Goal: Task Accomplishment & Management: Manage account settings

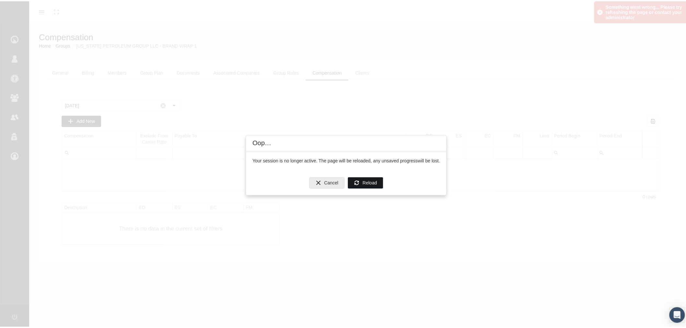
click at [364, 179] on span "Reload" at bounding box center [370, 181] width 14 height 5
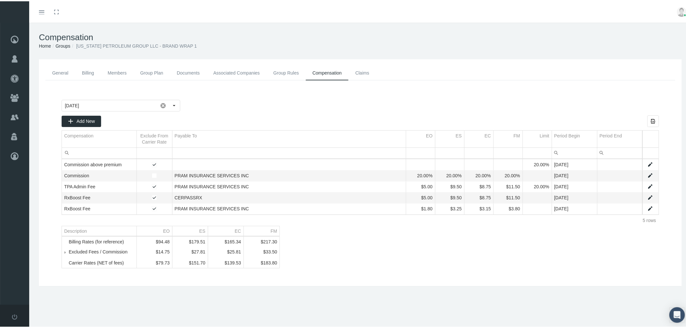
click at [43, 10] on icon "Toggle menubar" at bounding box center [42, 11] width 6 height 4
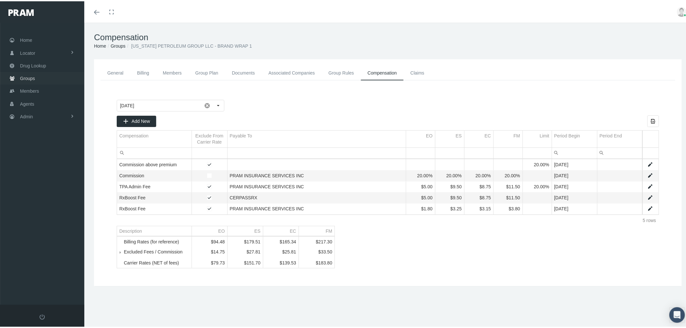
click at [27, 79] on span "Groups" at bounding box center [27, 77] width 15 height 12
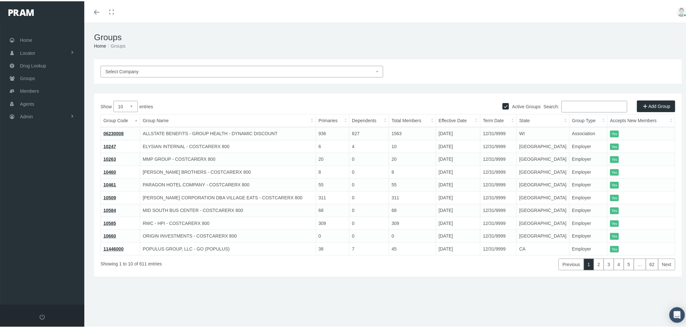
click at [566, 104] on input "Search:" at bounding box center [594, 105] width 66 height 12
paste input "710223LM"
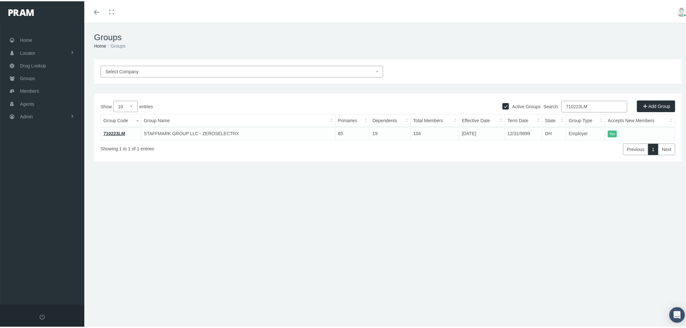
type input "710223LM"
click at [121, 132] on link "710223LM" at bounding box center [114, 132] width 22 height 5
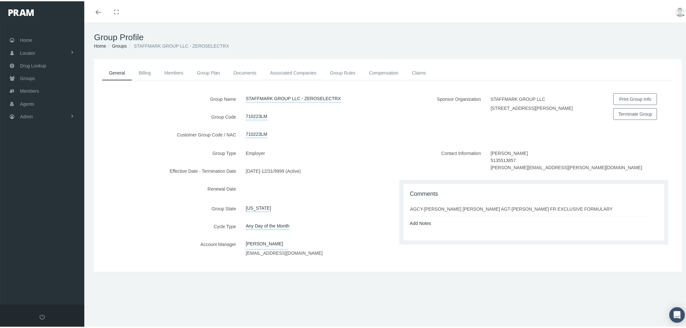
click at [301, 70] on link "Associated Companies" at bounding box center [293, 71] width 60 height 14
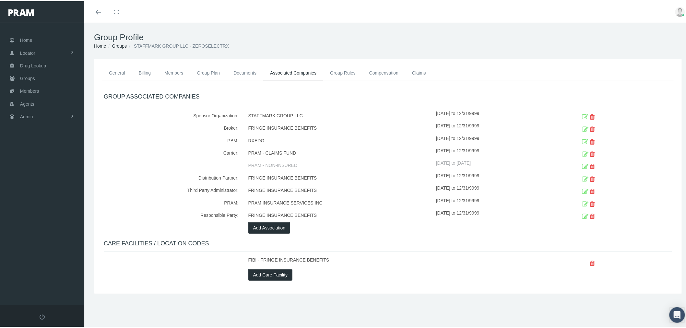
click at [122, 73] on link "General" at bounding box center [117, 71] width 30 height 14
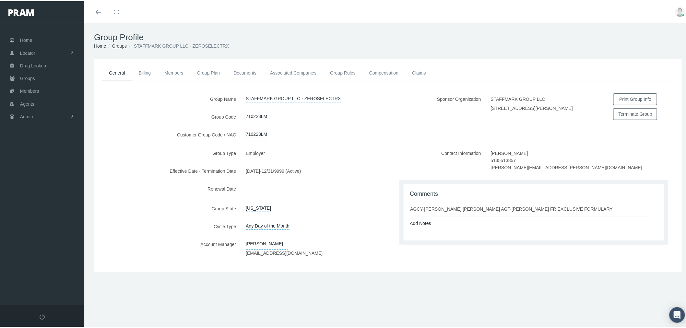
click at [122, 47] on link "Groups" at bounding box center [119, 44] width 15 height 5
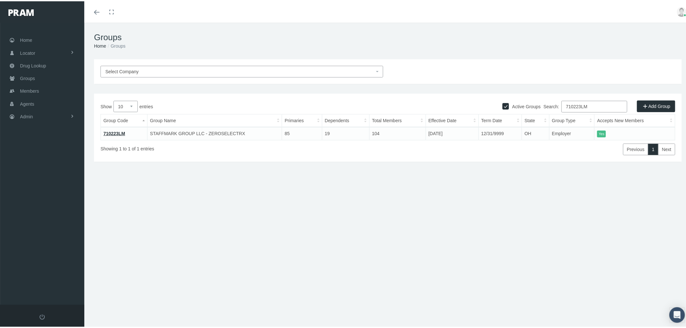
drag, startPoint x: 598, startPoint y: 101, endPoint x: 532, endPoint y: 98, distance: 65.5
click at [534, 98] on div "Active Groups Add Group Show 10 25 50 100 entries Search: 710223LM Group Code G…" at bounding box center [387, 126] width 587 height 68
paste input "80232MB"
type input "780232MB"
click at [115, 133] on link "780232MB" at bounding box center [114, 132] width 22 height 5
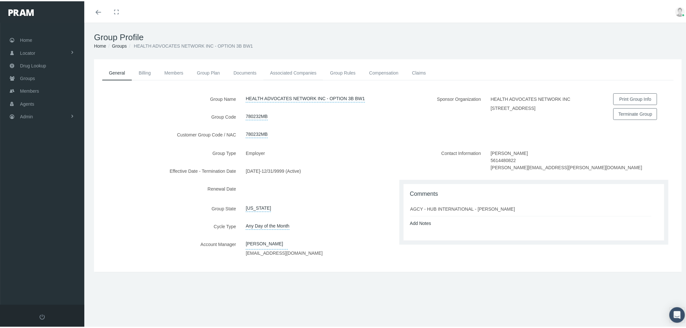
click at [306, 71] on link "Associated Companies" at bounding box center [293, 71] width 60 height 14
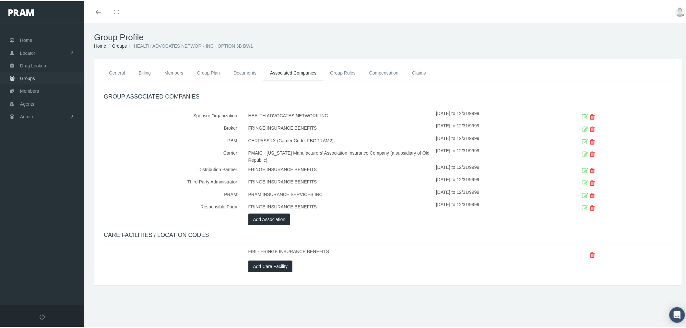
click at [31, 78] on span "Groups" at bounding box center [27, 77] width 15 height 12
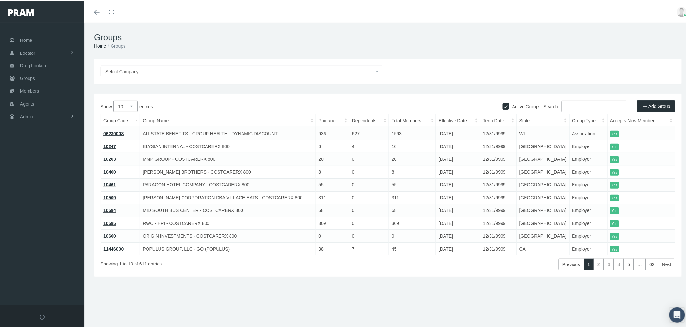
click at [579, 107] on input "Search:" at bounding box center [594, 105] width 66 height 12
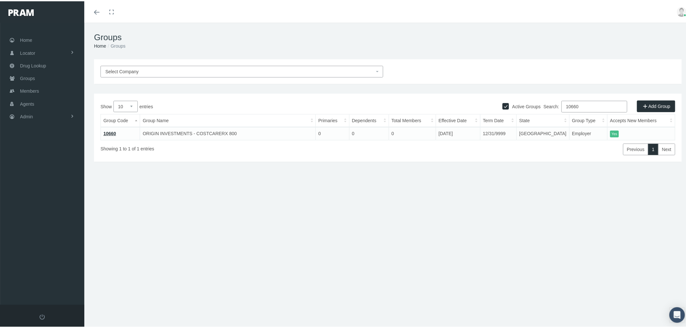
type input "10660"
click at [146, 68] on span "Select Company" at bounding box center [239, 70] width 269 height 7
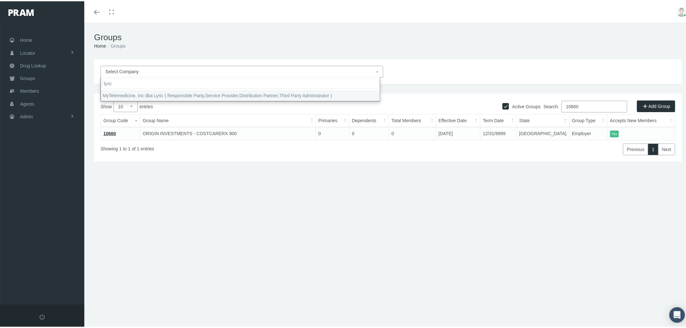
type input "lyric"
select select "9146"
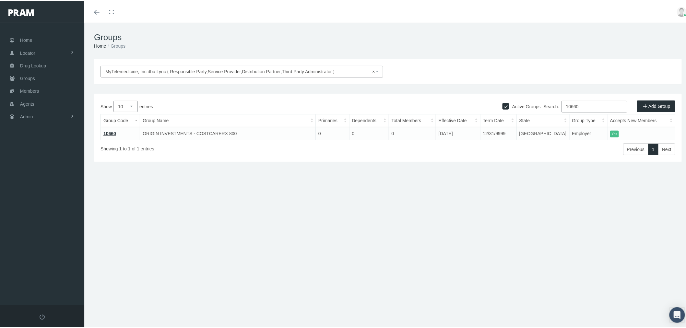
click at [502, 106] on input "Active Groups" at bounding box center [505, 104] width 6 height 6
click at [514, 102] on label "Active Groups" at bounding box center [525, 105] width 32 height 7
click at [509, 102] on input "Active Groups" at bounding box center [505, 104] width 6 height 6
checkbox input "true"
drag, startPoint x: 585, startPoint y: 108, endPoint x: 539, endPoint y: 102, distance: 46.4
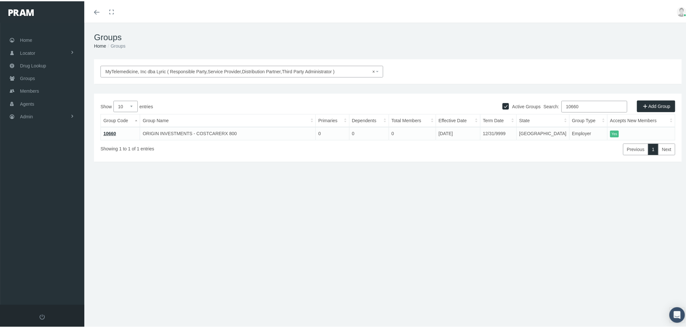
click at [540, 102] on div "Search: 10660" at bounding box center [531, 105] width 287 height 13
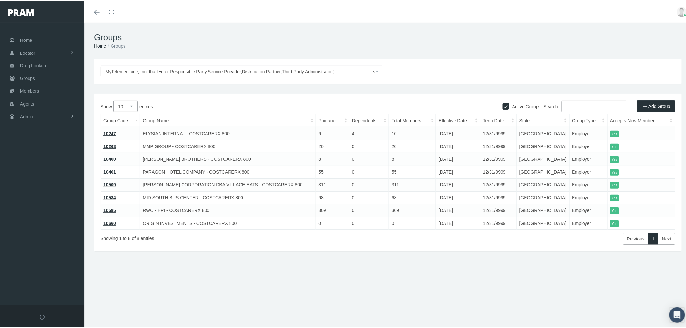
click at [110, 221] on link "10660" at bounding box center [109, 221] width 13 height 5
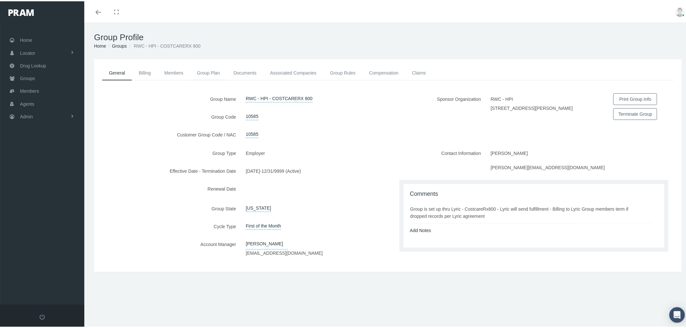
click at [212, 75] on link "Group Plan" at bounding box center [208, 71] width 37 height 14
click at [181, 72] on link "Members" at bounding box center [173, 71] width 32 height 14
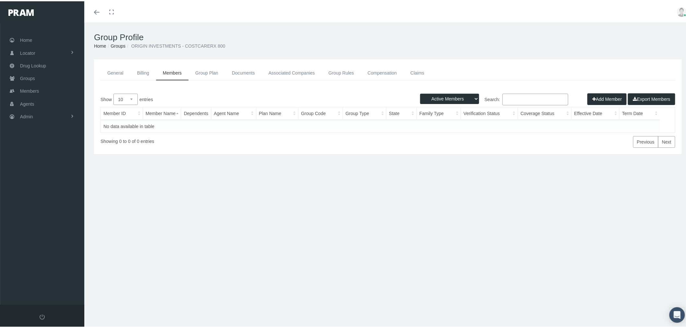
click at [212, 73] on link "Group Plan" at bounding box center [207, 71] width 37 height 15
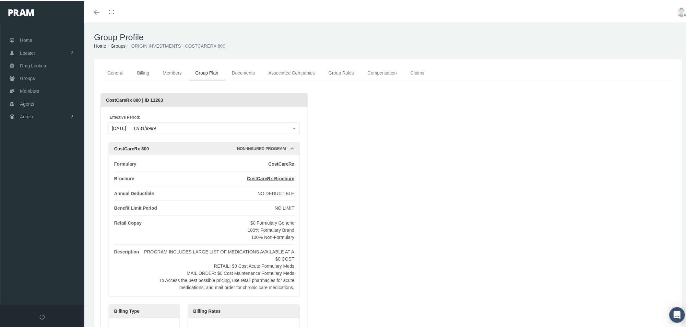
click at [244, 73] on link "Documents" at bounding box center [243, 71] width 37 height 15
click at [243, 73] on link "Documents" at bounding box center [243, 71] width 37 height 15
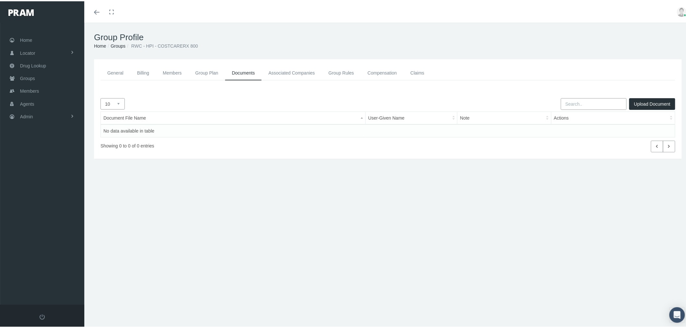
click at [283, 73] on link "Associated Companies" at bounding box center [291, 71] width 60 height 15
click at [308, 73] on link "Associated Companies" at bounding box center [291, 71] width 60 height 15
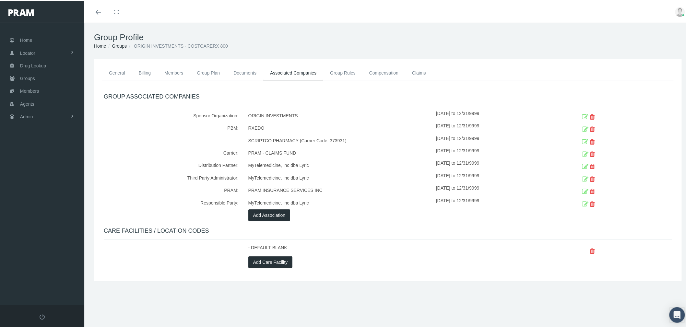
click at [339, 72] on link "Group Rules" at bounding box center [342, 71] width 39 height 14
click at [351, 70] on link "Group Rules" at bounding box center [342, 71] width 39 height 14
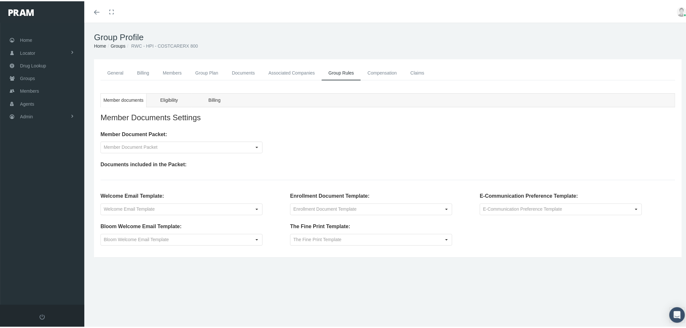
click at [388, 69] on link "Compensation" at bounding box center [382, 71] width 43 height 15
click at [389, 72] on link "Compensation" at bounding box center [382, 71] width 43 height 15
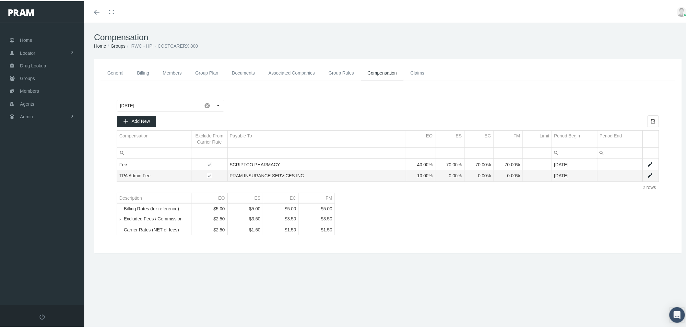
click at [412, 70] on link "Claims" at bounding box center [417, 71] width 28 height 15
click at [423, 73] on link "Claims" at bounding box center [417, 71] width 28 height 15
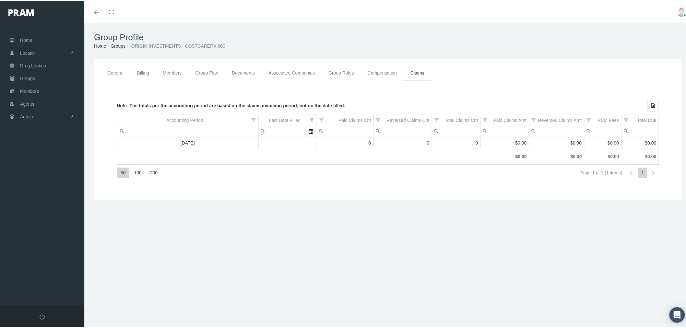
click at [113, 70] on link "General" at bounding box center [115, 71] width 30 height 15
click at [116, 71] on link "General" at bounding box center [115, 71] width 30 height 15
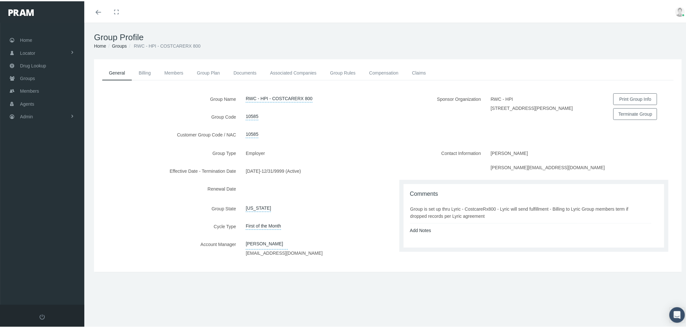
click at [167, 92] on label "Group Name" at bounding box center [167, 97] width 147 height 11
click at [66, 109] on link "Admin" at bounding box center [42, 115] width 84 height 13
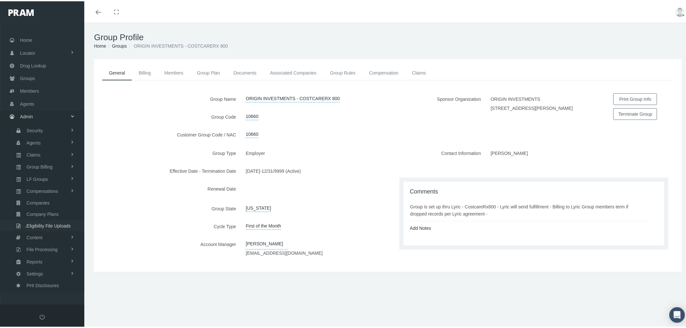
click at [57, 222] on span "Eligibility File Uploads" at bounding box center [49, 224] width 44 height 11
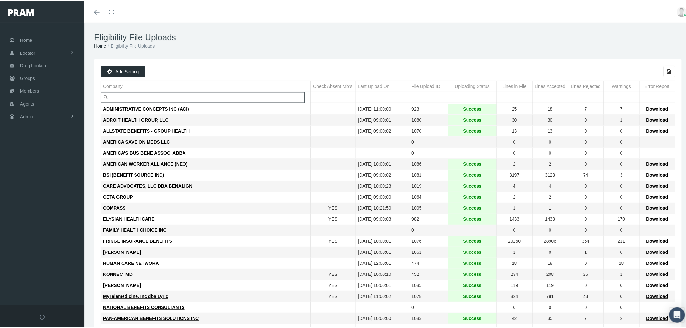
click at [177, 97] on input "Filter cell" at bounding box center [205, 96] width 209 height 11
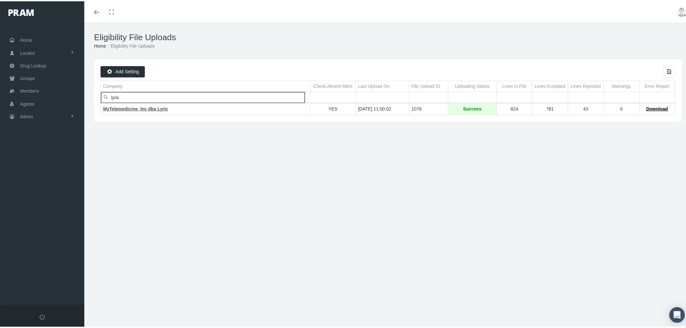
type input "lyric"
click at [156, 108] on span "MyTelemedicine, Inc dba Lyric" at bounding box center [135, 107] width 65 height 5
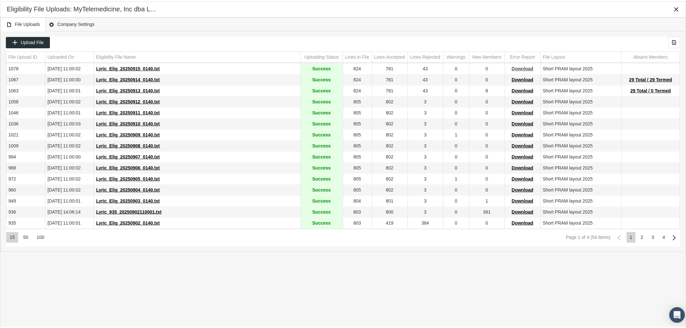
click at [521, 67] on span "Download" at bounding box center [523, 67] width 22 height 5
click at [644, 79] on span "29 Total / 29 Termed" at bounding box center [650, 78] width 43 height 5
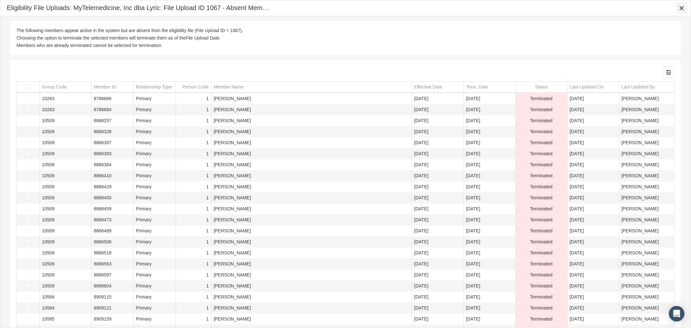
click at [681, 9] on icon "Close" at bounding box center [682, 8] width 6 height 6
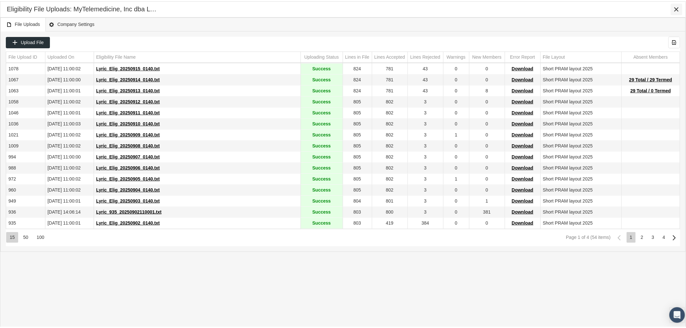
click at [673, 7] on icon "Close" at bounding box center [676, 8] width 6 height 6
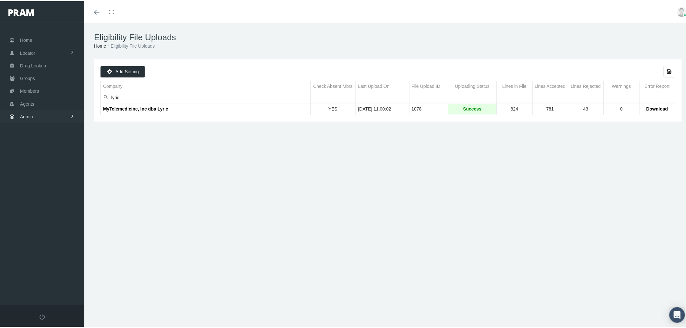
click at [47, 118] on link "Admin" at bounding box center [42, 115] width 84 height 13
click at [49, 270] on link "Settings" at bounding box center [42, 272] width 84 height 11
click at [49, 284] on span "Mail Merge Templates" at bounding box center [47, 289] width 44 height 11
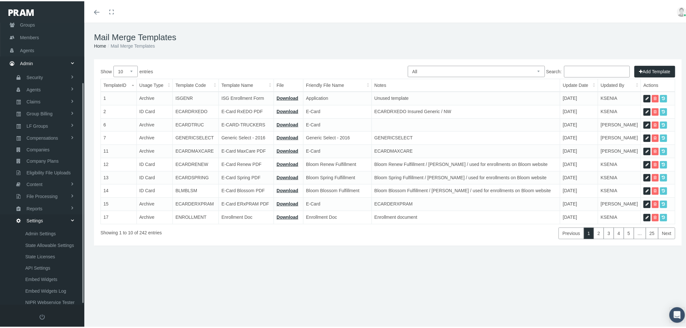
scroll to position [76, 0]
click at [442, 66] on select "All Members Agents Onboarding Prospects Group Policy Related Remittances Formul…" at bounding box center [476, 69] width 137 height 11
select select "6"
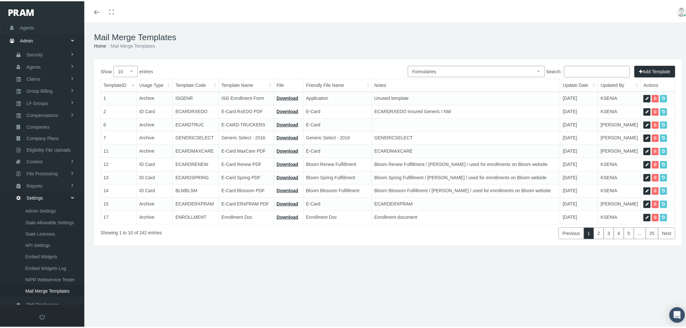
click at [408, 64] on select "All Members Agents Onboarding Prospects Group Policy Related Remittances Formul…" at bounding box center [476, 69] width 137 height 11
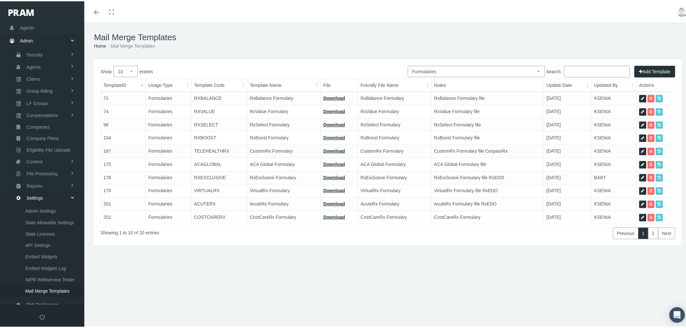
click at [580, 67] on input "Search:" at bounding box center [597, 70] width 66 height 12
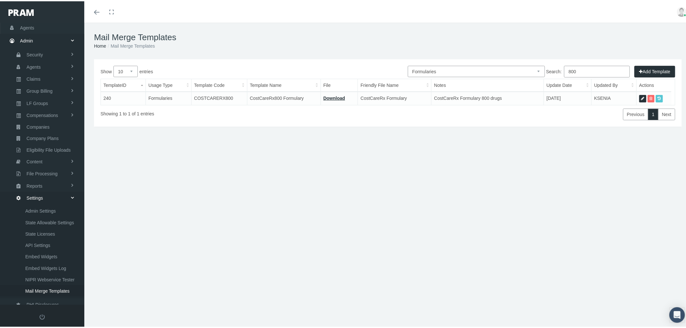
type input "800"
click at [641, 96] on icon at bounding box center [642, 97] width 3 height 6
select select "6"
type input "COSTCARERX800"
type input "CostCareRx800 Formulary"
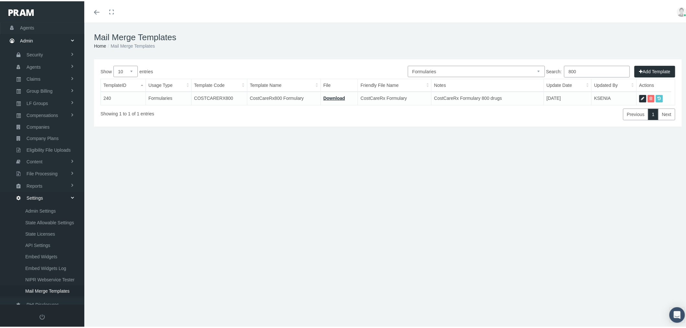
type input "16_FORMULARY - COSTCARE RX 800 2024-12-26.pdf"
type input "CostCareRx Formulary"
type textarea "CostCareRx Formulary 800 drugs"
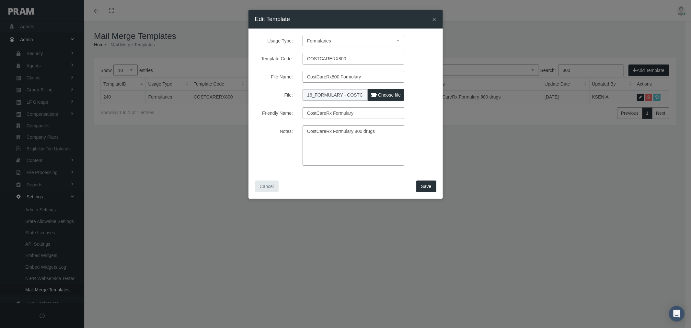
click at [386, 94] on span "Choose file" at bounding box center [389, 94] width 23 height 5
click at [386, 94] on input "File:" at bounding box center [346, 93] width 86 height 9
type input "C:\fakepath\16_FORMULARY - COSTCARERX800 9.16.25.pdf"
type input "16_FORMULARY - COSTCARERX800 9.16.25.pdf"
click at [426, 185] on span "Save" at bounding box center [426, 186] width 10 height 5
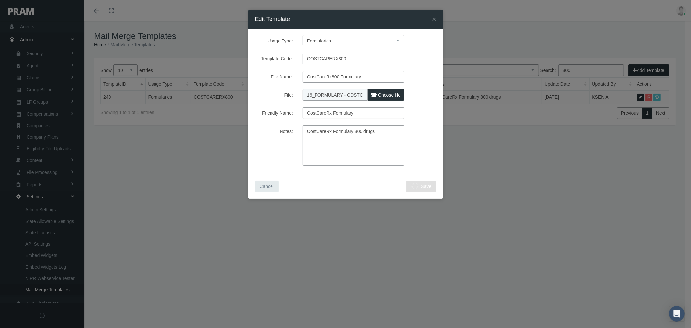
select select "1"
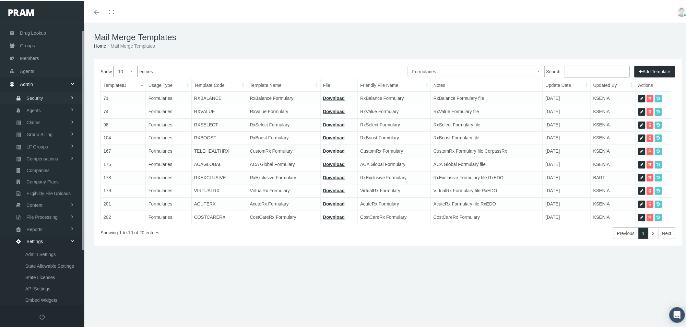
scroll to position [4, 0]
click at [51, 161] on span "Group Billing" at bounding box center [40, 161] width 26 height 11
click at [51, 171] on span "Billing Activity By Group" at bounding box center [49, 174] width 48 height 11
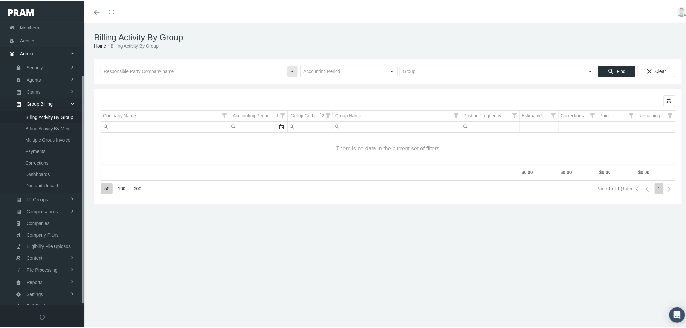
scroll to position [65, 0]
click at [151, 70] on input "text" at bounding box center [194, 70] width 186 height 11
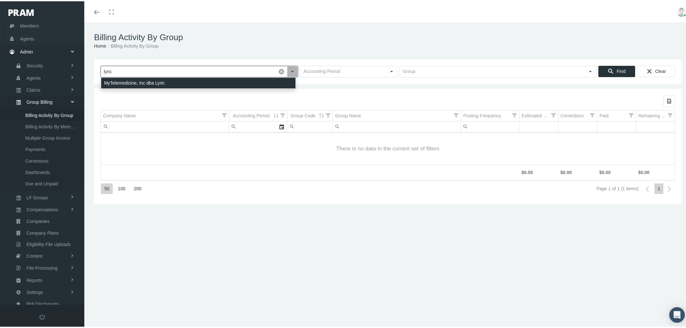
click at [152, 79] on div "MyTelemedicine, Inc dba Lyric" at bounding box center [198, 81] width 194 height 11
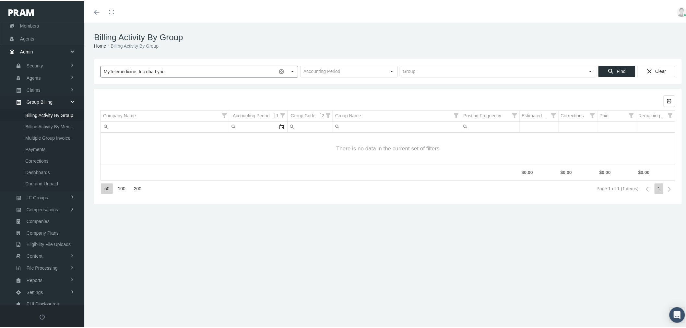
type input "MyTelemedicine, Inc dba Lyric"
click at [313, 68] on input "text" at bounding box center [343, 70] width 86 height 11
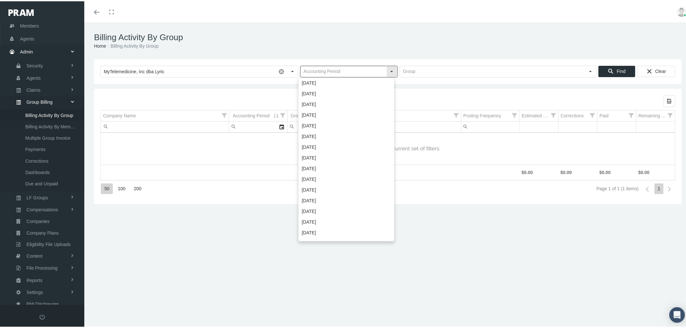
click at [318, 70] on input "text" at bounding box center [343, 70] width 86 height 11
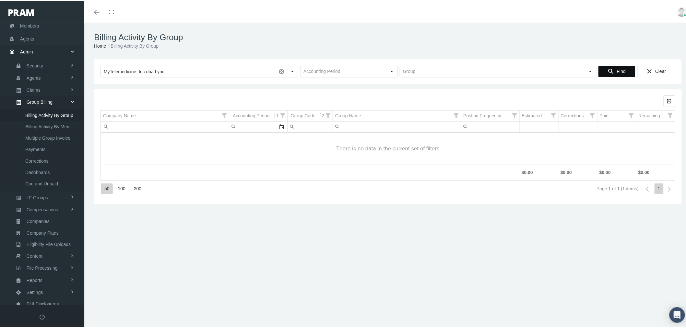
click at [621, 68] on div "Find" at bounding box center [616, 70] width 36 height 11
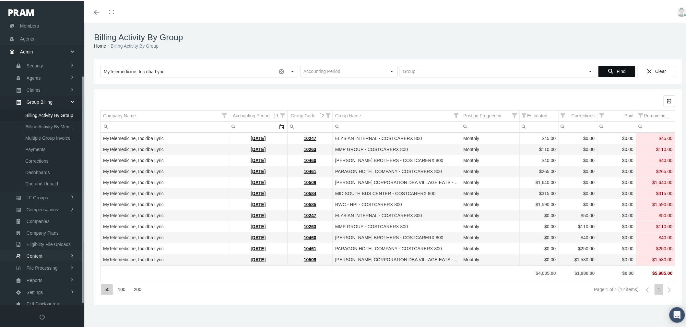
click at [62, 249] on link "Content" at bounding box center [42, 254] width 84 height 11
click at [46, 183] on span "Email Templates" at bounding box center [41, 184] width 33 height 11
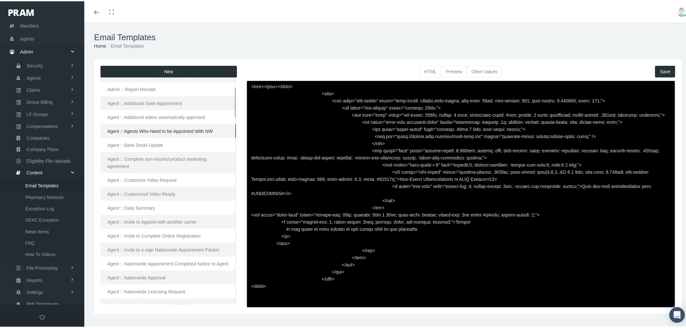
scroll to position [72, 0]
click at [205, 213] on link "Agent :: Invite to Appoint with another carrier" at bounding box center [167, 220] width 135 height 14
type input "Agent :: Invite to Appoint with another carrier"
type input "AGNTCARIRDOCS"
type input "PRAM - Urgent appointment action required"
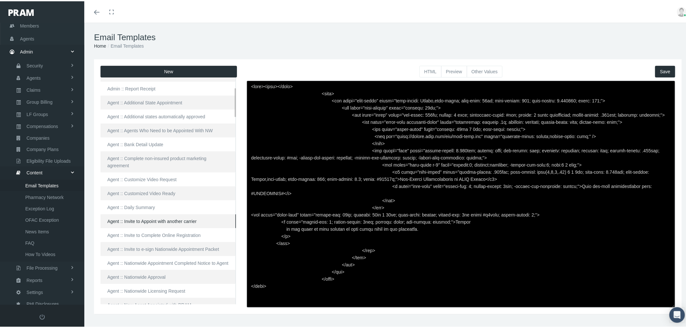
checkbox input "true"
type textarea "<html> <head> </head> <body> <div class="page-email" style="font-family: Roboto…"
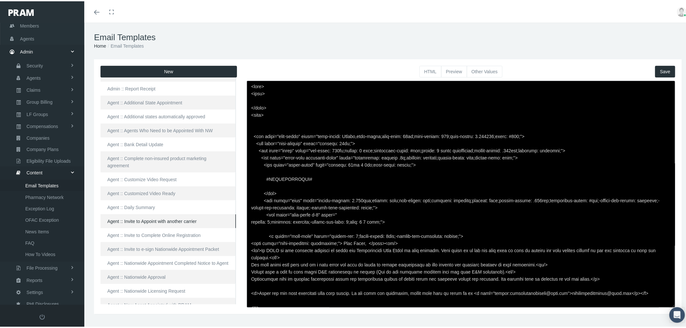
click at [481, 71] on button "Other Values" at bounding box center [485, 70] width 36 height 12
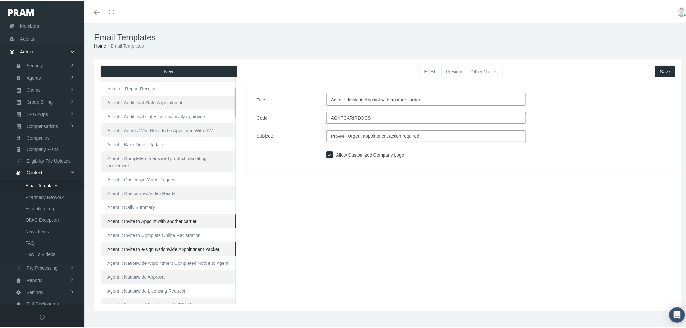
click at [147, 241] on link "Agent :: Invite to e-sign Nationwide Appointment Packet" at bounding box center [167, 248] width 135 height 14
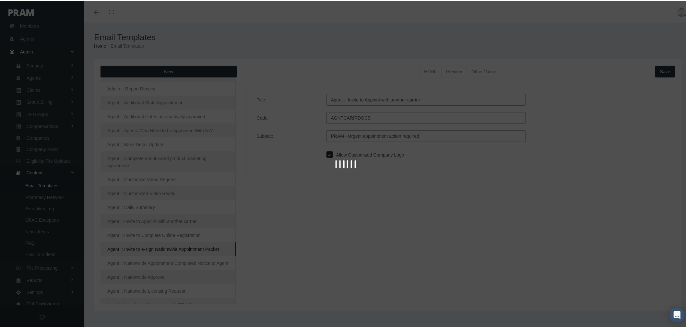
type input "Agent :: Invite to e-sign Nationwide Appointment Packet"
type input "INVITENATIONWIDE"
type input "PRAM - E-sign Nationwide Appointment Packet"
checkbox input "true"
type textarea "<html> <head> </head> <body> <div class="page-email" style="font-family: Roboto…"
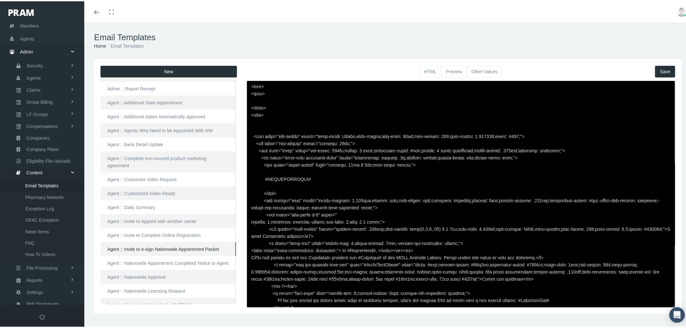
click at [480, 66] on button "Other Values" at bounding box center [485, 70] width 36 height 12
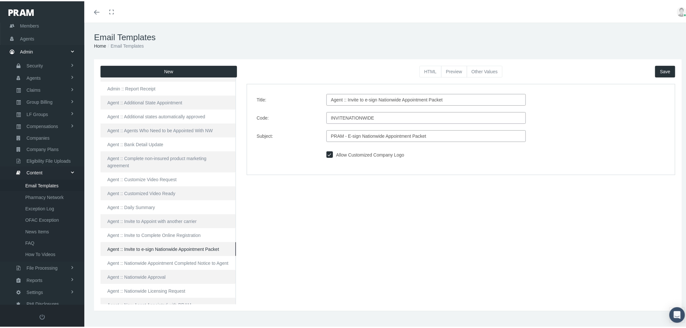
drag, startPoint x: 340, startPoint y: 98, endPoint x: 316, endPoint y: 97, distance: 24.0
click at [316, 97] on div "Title: Agent :: Invite to e-sign Nationwide Appointment Packet" at bounding box center [461, 99] width 418 height 12
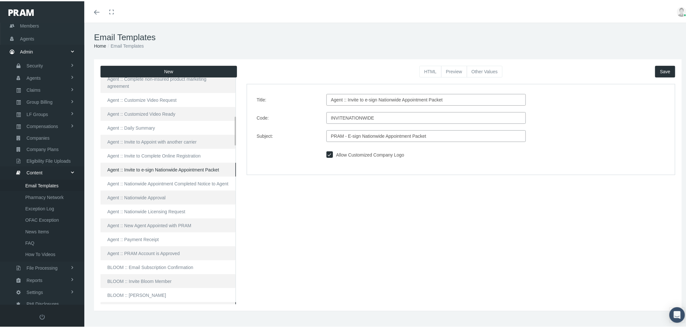
scroll to position [0, 0]
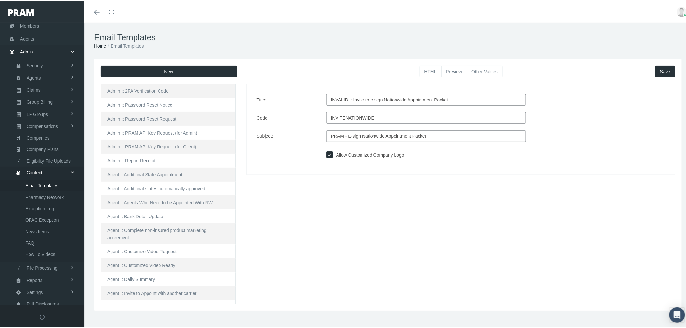
type input "INVALID :: Invite to e-sign Nationwide Appointment Packet"
click at [660, 70] on button "Save" at bounding box center [665, 70] width 20 height 12
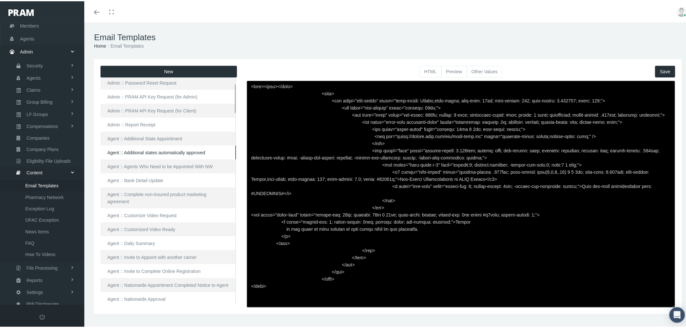
scroll to position [72, 0]
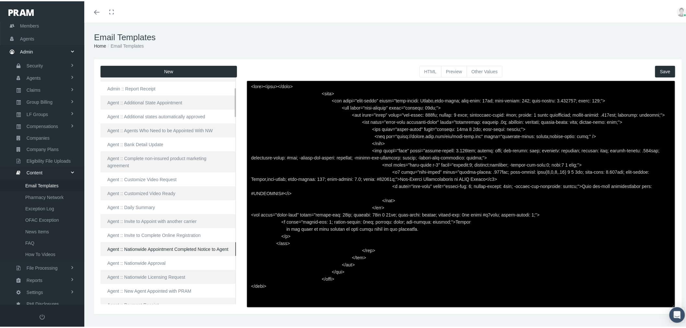
click at [146, 241] on link "Agent :: Nationwide Appointment Completed Notice to Agent" at bounding box center [167, 248] width 135 height 14
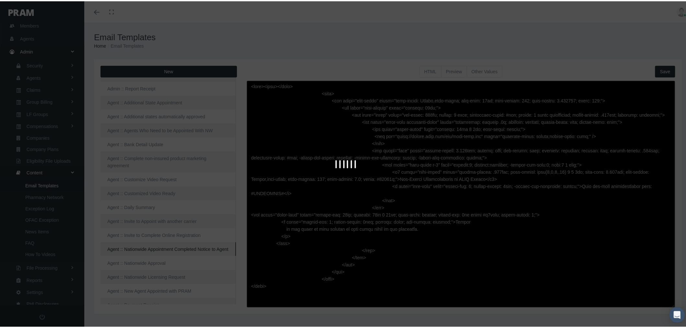
type textarea "<html> <head> </head> <body> <div class="page-email" style="font-family: Roboto…"
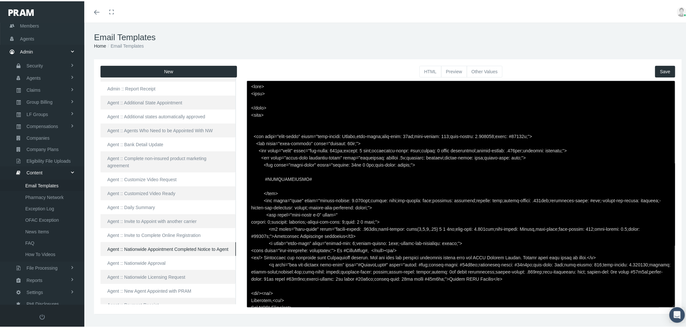
click at [454, 71] on button "Preview" at bounding box center [454, 70] width 26 height 12
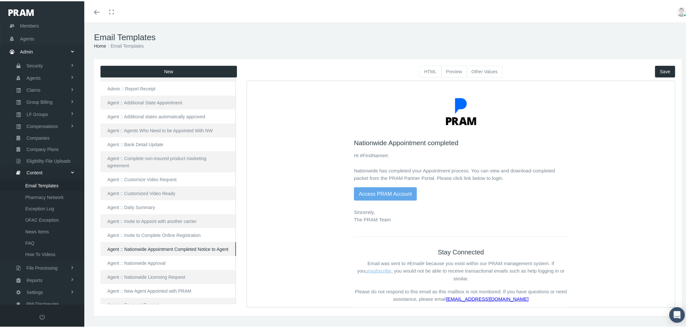
click at [480, 67] on button "Other Values" at bounding box center [485, 70] width 36 height 12
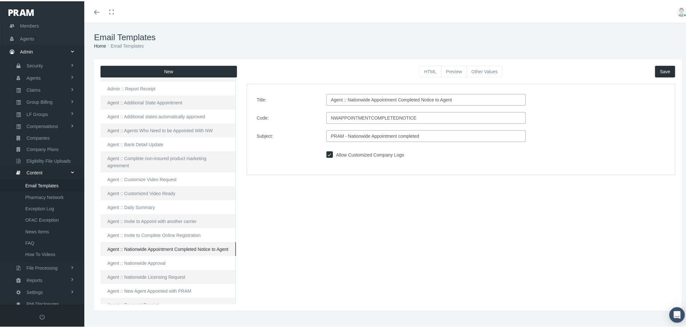
click at [445, 262] on div "HTML Preview Other Values Save Title: Agent :: Nationwide Appointment Completed…" at bounding box center [461, 183] width 438 height 238
click at [179, 261] on link "Agent :: Nationwide Approval" at bounding box center [167, 262] width 135 height 14
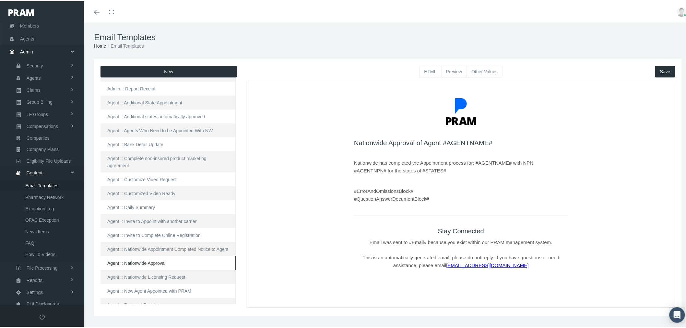
click at [480, 68] on button "Other Values" at bounding box center [485, 70] width 36 height 12
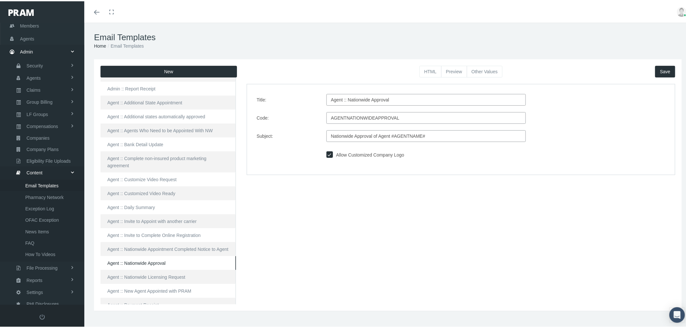
drag, startPoint x: 341, startPoint y: 98, endPoint x: 323, endPoint y: 97, distance: 17.2
click at [323, 97] on div "Agent :: Nationwide Approval" at bounding box center [425, 99] width 209 height 12
click at [659, 67] on button "Save" at bounding box center [665, 70] width 20 height 12
click at [190, 277] on link "Agent :: Nationwide Licensing Request" at bounding box center [167, 276] width 135 height 14
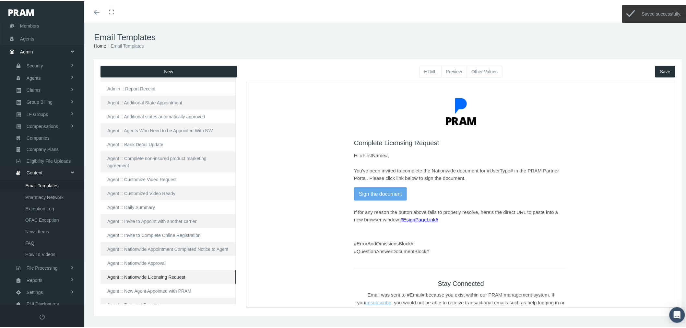
click at [478, 69] on button "Other Values" at bounding box center [485, 70] width 36 height 12
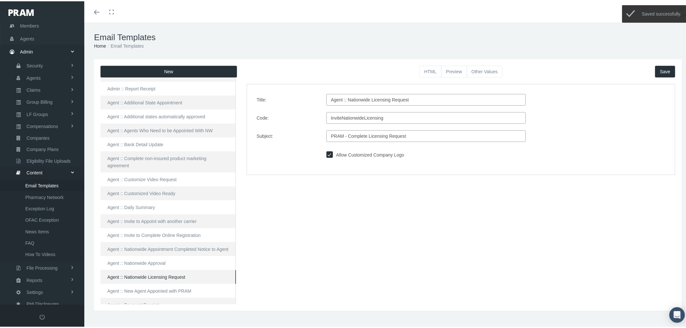
drag, startPoint x: 341, startPoint y: 99, endPoint x: 318, endPoint y: 98, distance: 23.0
click at [318, 98] on div "Title: Agent :: Nationwide Licensing Request" at bounding box center [461, 99] width 418 height 12
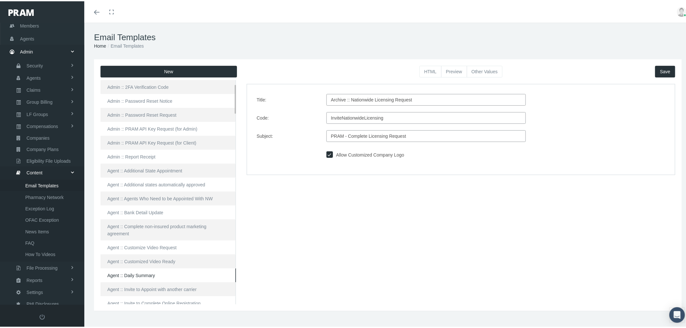
scroll to position [0, 0]
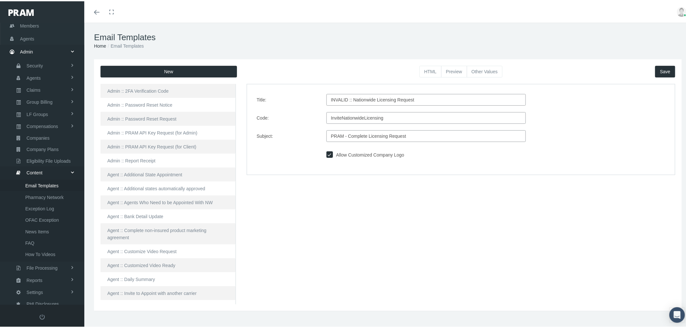
click at [660, 71] on span "Save" at bounding box center [665, 70] width 10 height 5
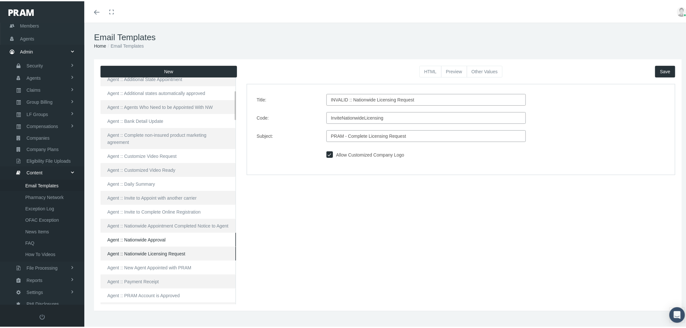
scroll to position [108, 0]
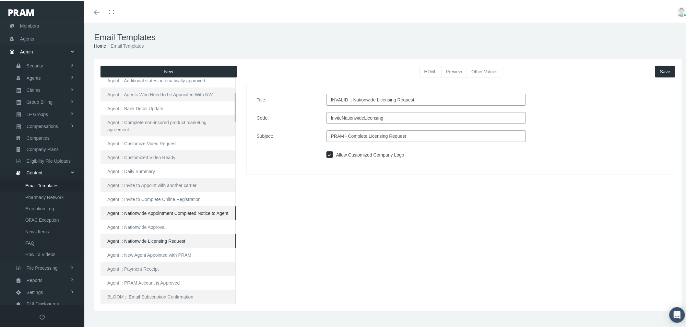
click at [168, 205] on link "Agent :: Nationwide Appointment Completed Notice to Agent" at bounding box center [167, 212] width 135 height 14
type input "Agent :: Nationwide Appointment Completed Notice to Agent"
type input "NWAPPOINTMENTCOMPLETEDNOTICE"
type input "PRAM - Nationwide Appointment completed"
checkbox input "true"
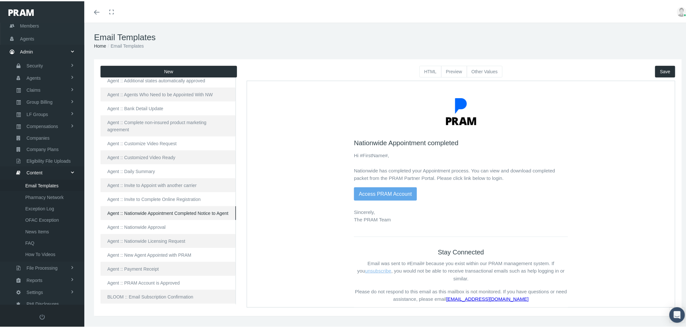
click at [491, 68] on button "Other Values" at bounding box center [485, 70] width 36 height 12
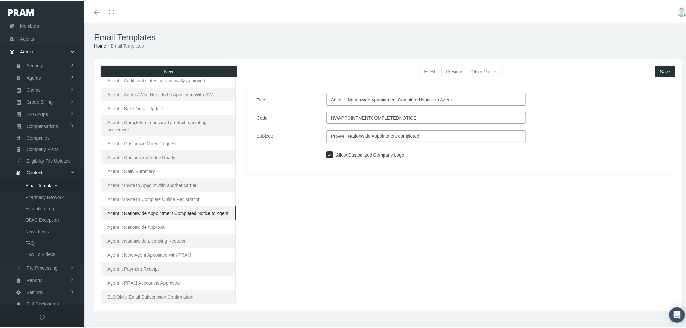
drag, startPoint x: 340, startPoint y: 98, endPoint x: 307, endPoint y: 95, distance: 33.2
click at [308, 96] on div "Title: Agent :: Nationwide Appointment Completed Notice to Agent" at bounding box center [461, 99] width 418 height 12
click at [660, 72] on span "Save" at bounding box center [665, 70] width 10 height 5
click at [177, 225] on link "Agent :: Nationwide Approval" at bounding box center [167, 226] width 135 height 14
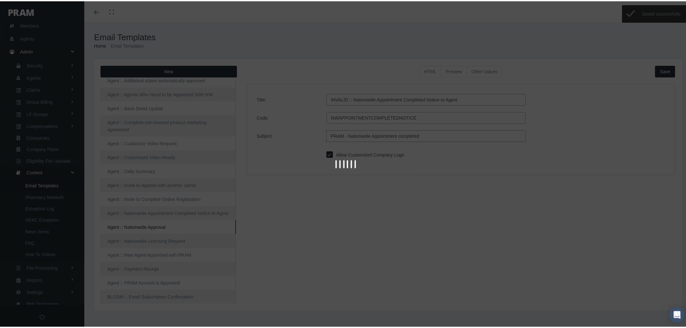
type input "Archive :: Nationwide Approval"
type input "AGENTNATIONWIDEAPPROVAL"
type input "Nationwide Approval of Agent #AGENTNAME#"
checkbox input "true"
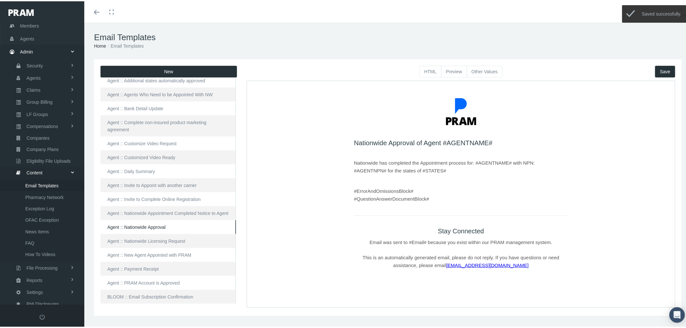
click at [476, 70] on button "Other Values" at bounding box center [485, 70] width 36 height 12
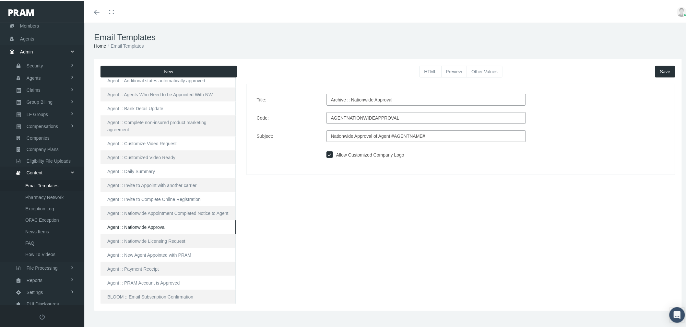
drag, startPoint x: 337, startPoint y: 98, endPoint x: 308, endPoint y: 94, distance: 28.7
click at [308, 94] on div "Title: Archive :: Nationwide Approval" at bounding box center [461, 99] width 418 height 12
click at [659, 67] on button "Save" at bounding box center [665, 70] width 20 height 12
click at [199, 237] on link "Agent :: Nationwide Licensing Request" at bounding box center [167, 240] width 135 height 14
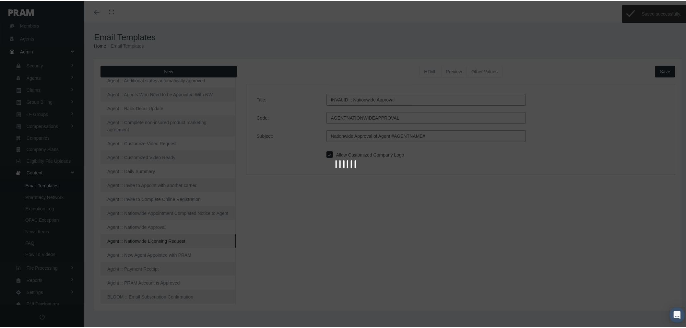
type input "INVALID :: Nationwide Licensing Request"
type input "InviteNationwideLicensing"
type input "PRAM - Complete Licensing Request"
checkbox input "true"
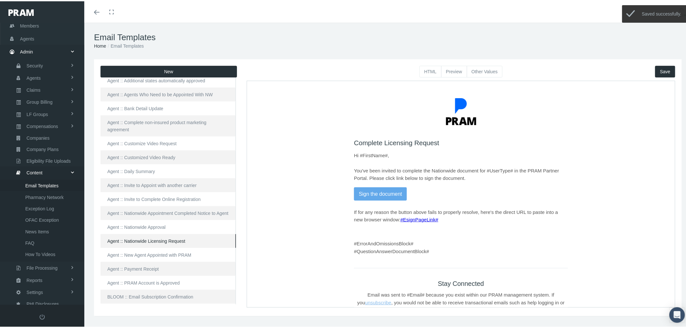
click at [478, 68] on button "Other Values" at bounding box center [485, 70] width 36 height 12
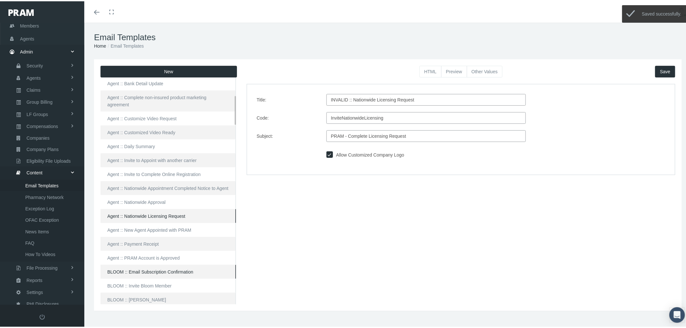
scroll to position [144, 0]
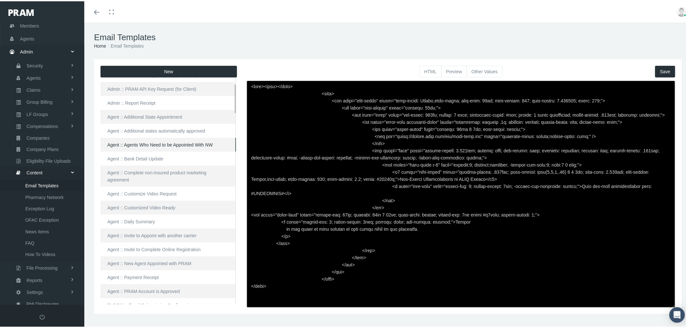
scroll to position [72, 0]
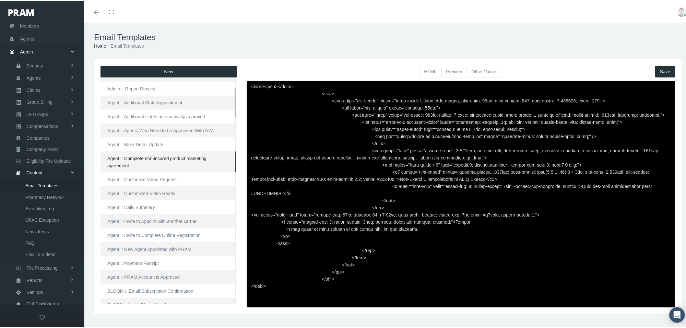
click at [156, 157] on link "Agent :: Complete non-insured product marketing agreement" at bounding box center [167, 160] width 135 height 21
type input "Agent :: Complete non-insured product marketing agreement"
type input "AGENTPRAMAGREEMENT"
type input "PRAM - Complete non-insured product marketing agreement"
checkbox input "true"
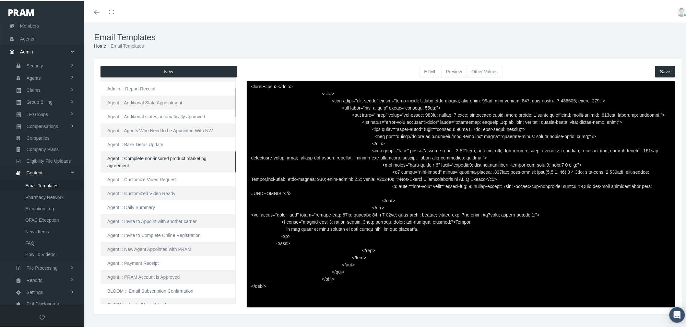
type textarea "<html> <head> </head> <body> <div class="page-email" style="font-family: Roboto…"
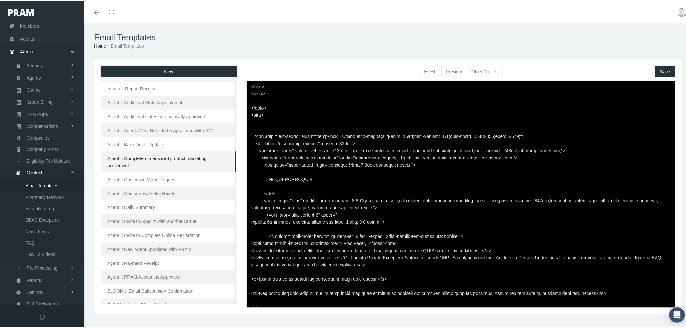
click at [489, 67] on button "Other Values" at bounding box center [485, 70] width 36 height 12
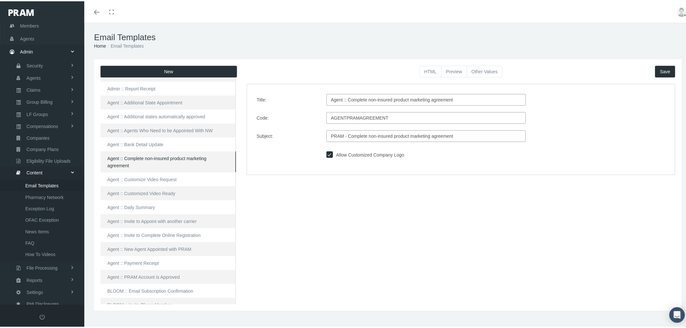
click at [455, 70] on button "Preview" at bounding box center [454, 70] width 26 height 12
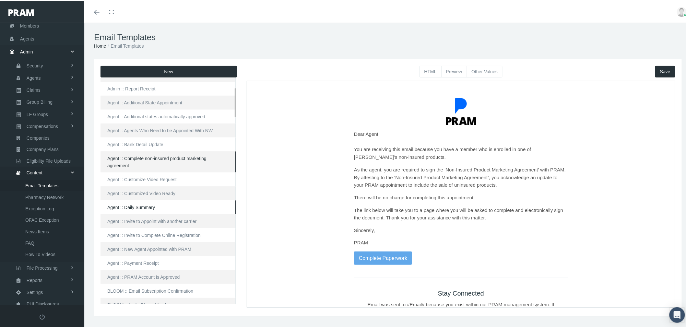
click at [192, 199] on link "Agent :: Daily Summary" at bounding box center [167, 206] width 135 height 14
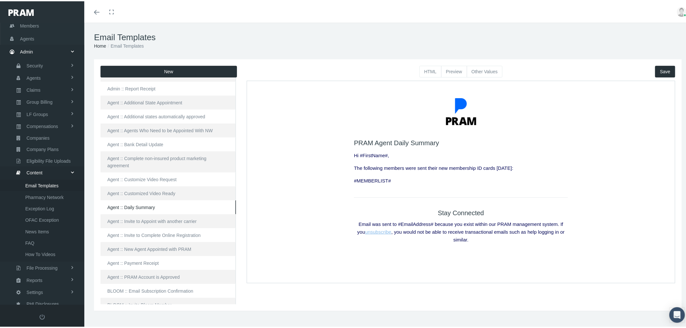
click at [479, 67] on button "Other Values" at bounding box center [485, 70] width 36 height 12
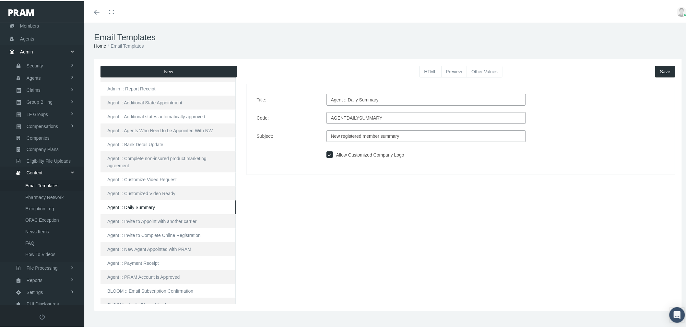
click at [394, 102] on input "Agent :: Daily Summary" at bounding box center [425, 99] width 199 height 12
type input "Agent :: Daily Summary VALID?"
click at [665, 69] on button "Save" at bounding box center [665, 70] width 20 height 12
click at [192, 269] on link "Agent :: PRAM Account is Approved" at bounding box center [167, 276] width 135 height 14
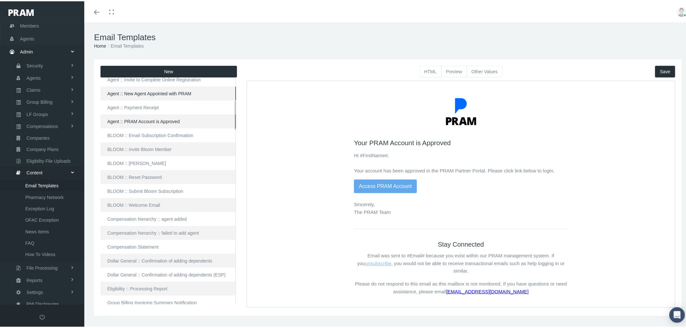
scroll to position [252, 0]
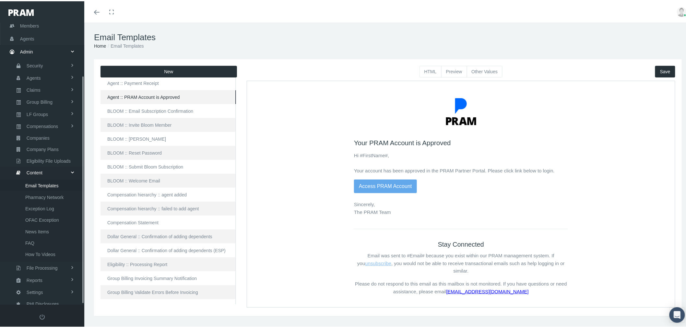
click at [54, 180] on span "Email Templates" at bounding box center [41, 184] width 33 height 11
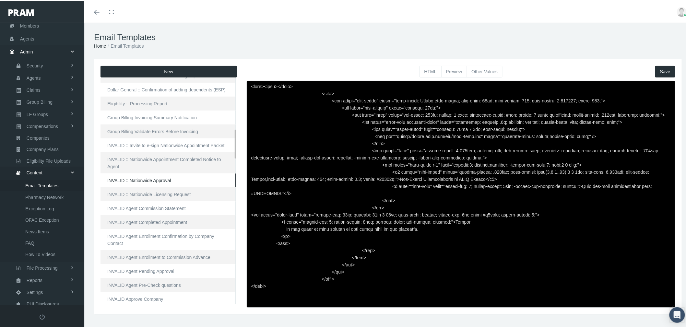
scroll to position [396, 0]
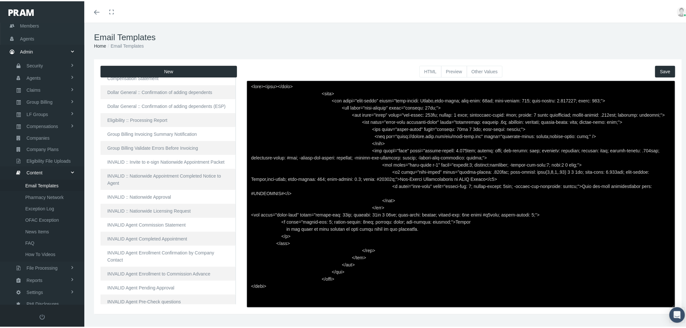
click at [450, 70] on button "Preview" at bounding box center [454, 70] width 26 height 12
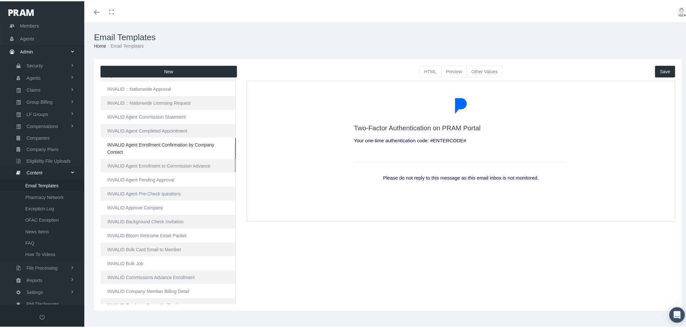
scroll to position [468, 0]
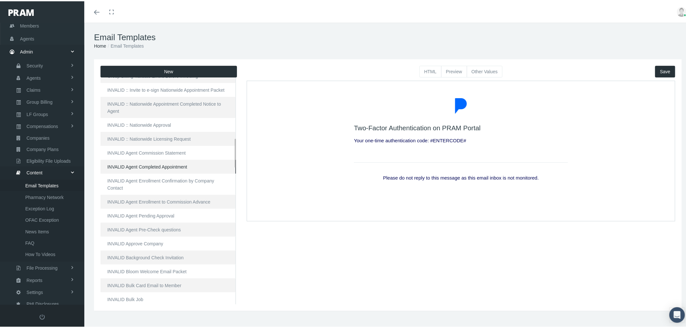
click at [163, 160] on link "INVALID Agent Completed Appointment" at bounding box center [167, 165] width 135 height 14
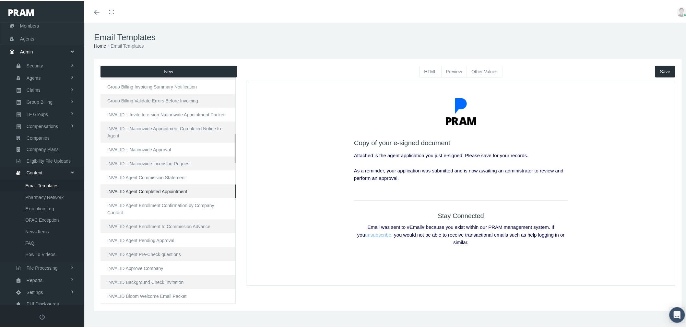
scroll to position [432, 0]
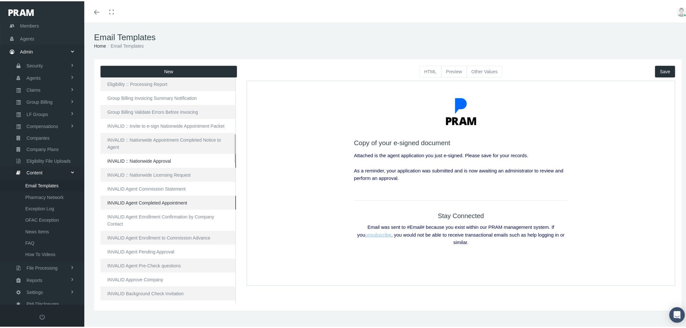
click at [165, 156] on link "INVALID :: Nationwide Approval" at bounding box center [167, 160] width 135 height 14
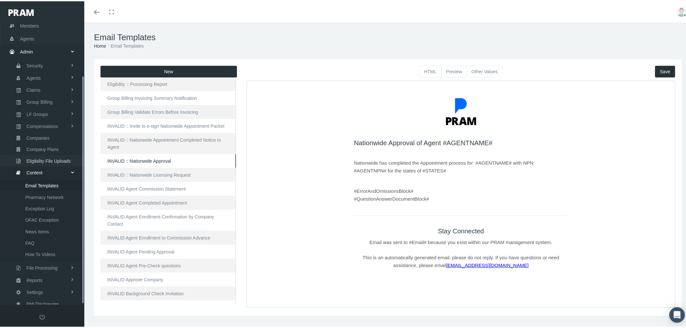
click at [54, 154] on span "Eligibility File Uploads" at bounding box center [49, 159] width 44 height 11
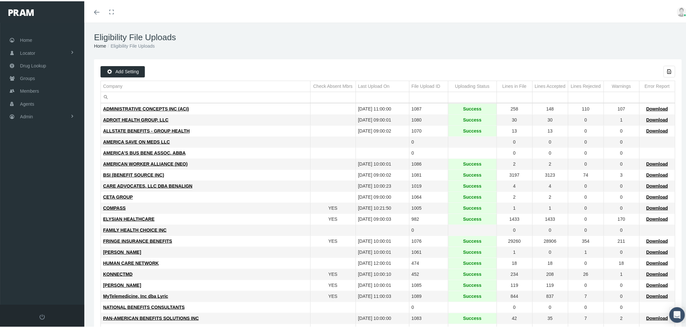
click at [125, 94] on input "Filter cell" at bounding box center [205, 96] width 209 height 11
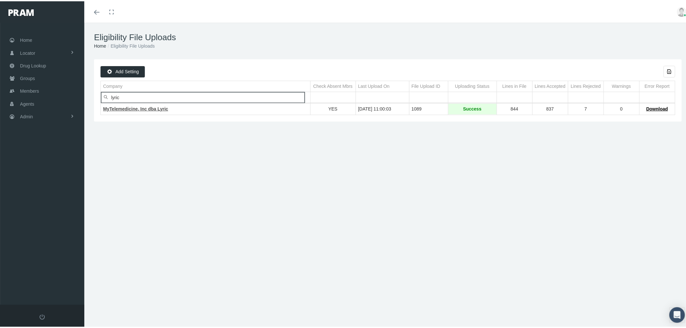
type input "lyric"
click at [126, 109] on span "MyTelemedicine, Inc dba Lyric" at bounding box center [135, 107] width 65 height 5
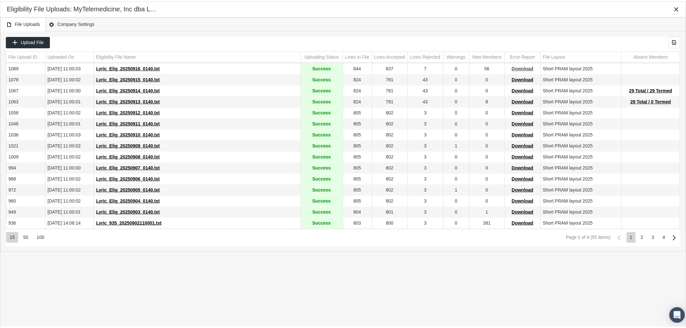
click at [529, 67] on span "Download" at bounding box center [523, 67] width 22 height 5
click at [658, 102] on span "29 Total / 0 Termed" at bounding box center [650, 100] width 40 height 5
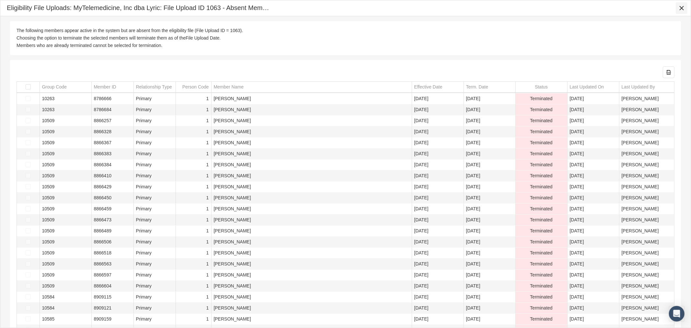
click at [679, 7] on icon "Close" at bounding box center [682, 8] width 6 height 6
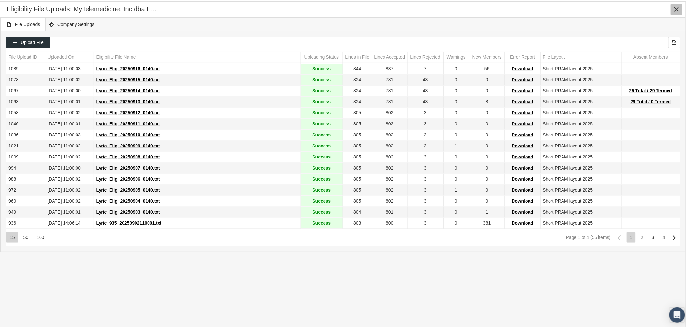
click at [674, 5] on icon "Close" at bounding box center [676, 8] width 6 height 6
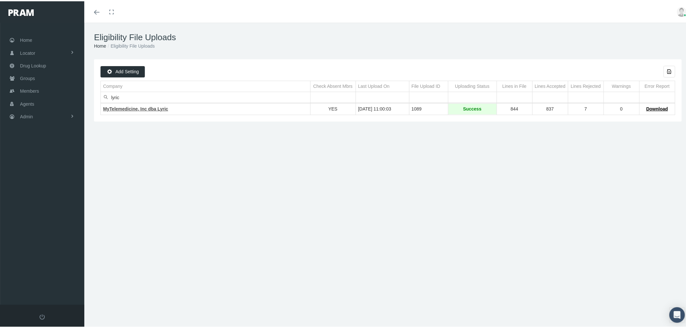
click at [138, 108] on span "MyTelemedicine, Inc dba Lyric" at bounding box center [135, 107] width 65 height 5
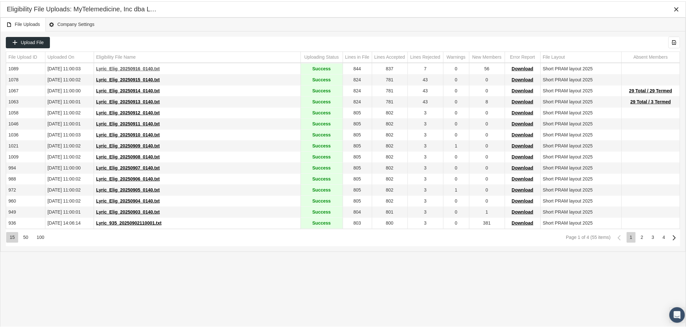
click at [135, 68] on span "Lyric_Elig_20250916_0140.txt" at bounding box center [128, 67] width 64 height 5
click at [41, 41] on span "Upload File" at bounding box center [32, 41] width 23 height 5
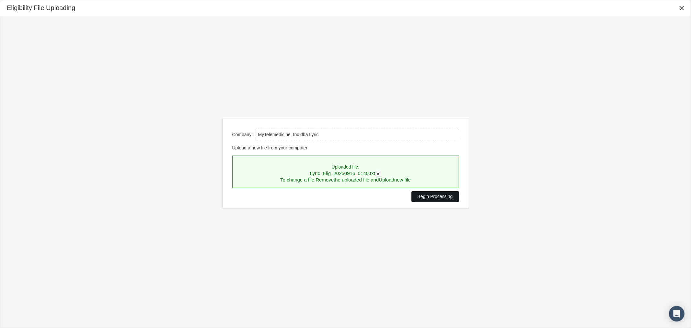
click at [443, 195] on span "Begin Processing" at bounding box center [435, 196] width 35 height 5
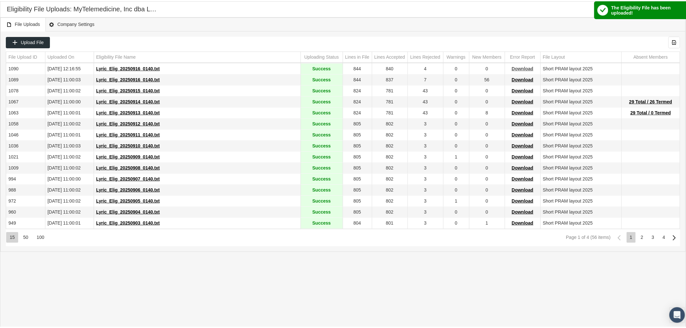
click at [526, 68] on span "Download" at bounding box center [523, 67] width 22 height 5
click at [674, 5] on icon "Close" at bounding box center [676, 8] width 6 height 6
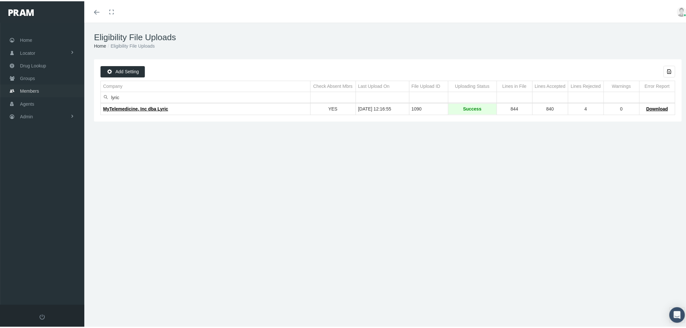
drag, startPoint x: 32, startPoint y: 87, endPoint x: 41, endPoint y: 93, distance: 11.3
click at [32, 87] on span "Members" at bounding box center [29, 90] width 19 height 12
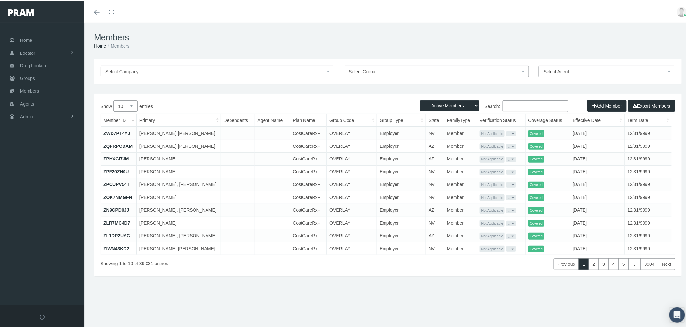
click at [531, 107] on input "Search:" at bounding box center [535, 105] width 66 height 12
paste input "8866328"
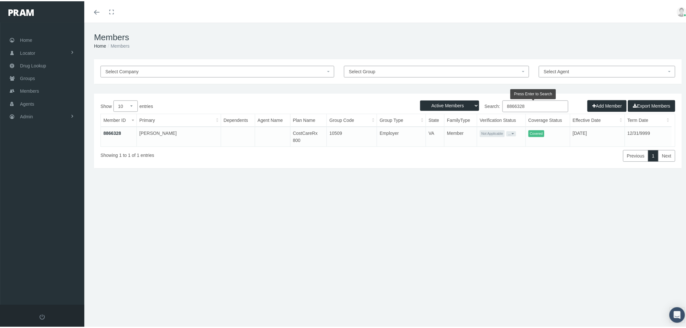
type input "8866328"
click at [115, 132] on link "8866328" at bounding box center [112, 131] width 18 height 5
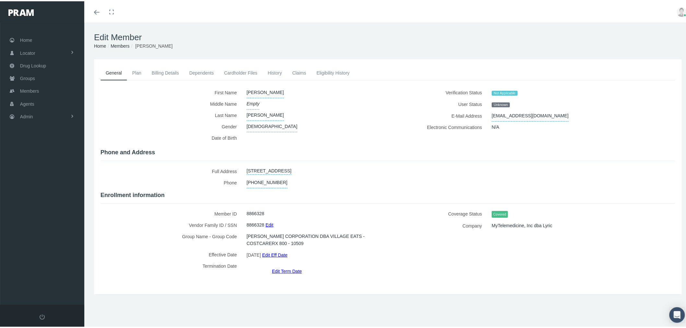
click at [328, 72] on link "Eligibility History" at bounding box center [332, 71] width 43 height 14
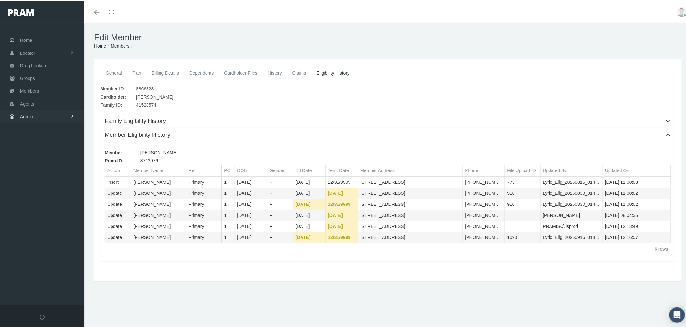
click at [67, 112] on link "Admin" at bounding box center [42, 115] width 84 height 13
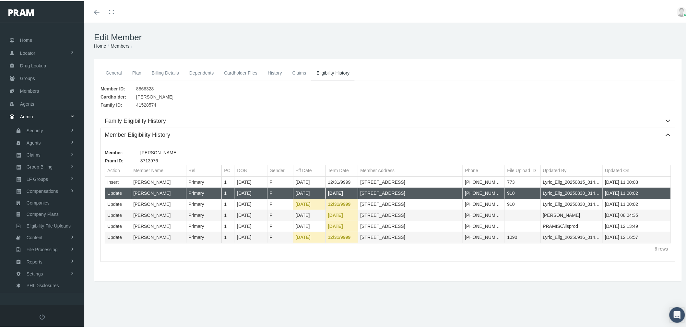
click at [144, 192] on td "[PERSON_NAME]" at bounding box center [158, 192] width 55 height 11
click at [151, 87] on span "8866328" at bounding box center [145, 88] width 18 height 8
click at [149, 86] on span "8866328" at bounding box center [145, 88] width 18 height 8
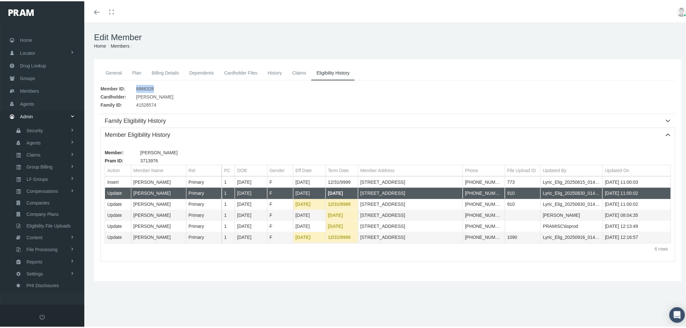
click at [149, 86] on span "8866328" at bounding box center [145, 88] width 18 height 8
copy span "8866328"
click at [648, 129] on div "Member Eligibility History" at bounding box center [388, 134] width 574 height 14
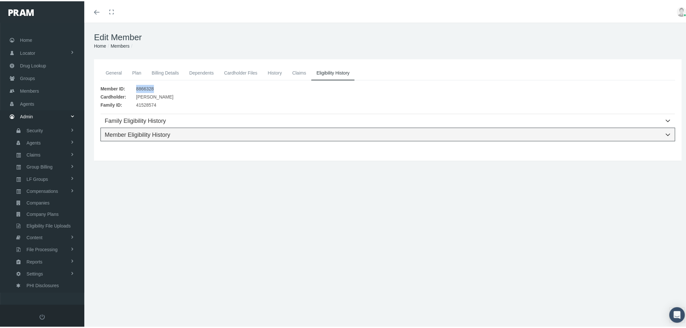
click at [637, 136] on div "Member Eligibility History" at bounding box center [388, 134] width 566 height 8
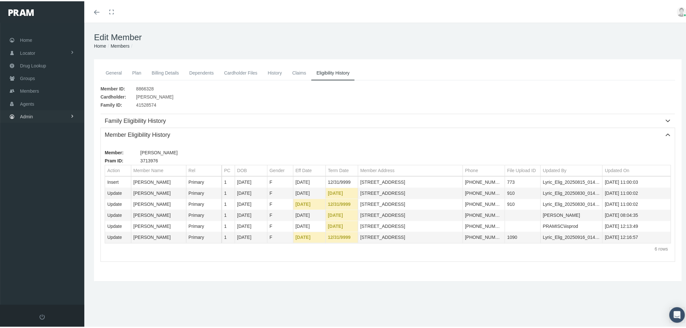
click at [52, 114] on link "Admin" at bounding box center [42, 115] width 84 height 13
click at [53, 221] on span "Eligibility File Uploads" at bounding box center [49, 224] width 44 height 11
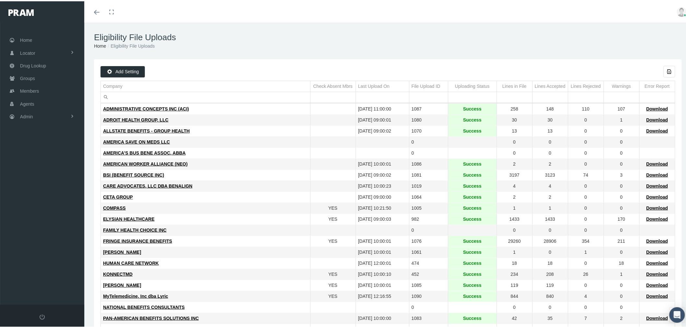
click at [159, 94] on input "Filter cell" at bounding box center [205, 96] width 209 height 11
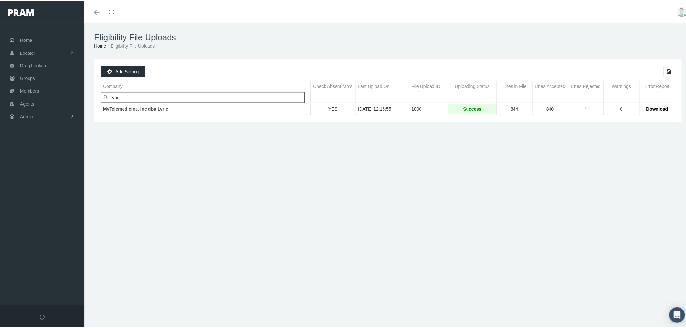
type input "lyric"
click at [145, 109] on span "MyTelemedicine, Inc dba Lyric" at bounding box center [135, 107] width 65 height 5
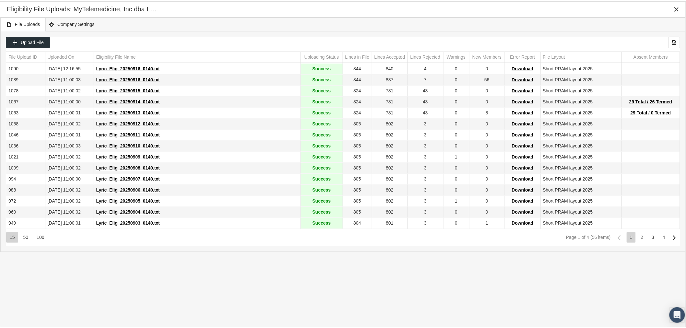
click at [29, 237] on div "50" at bounding box center [26, 236] width 12 height 11
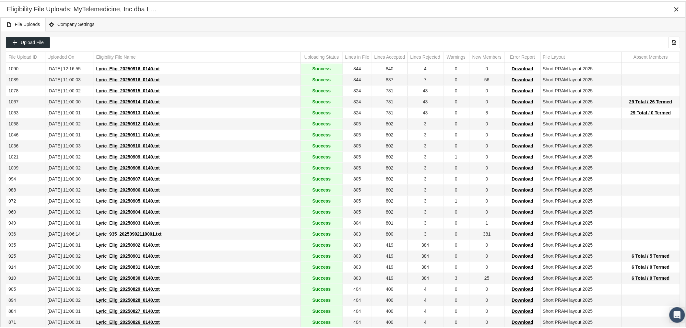
scroll to position [120, 0]
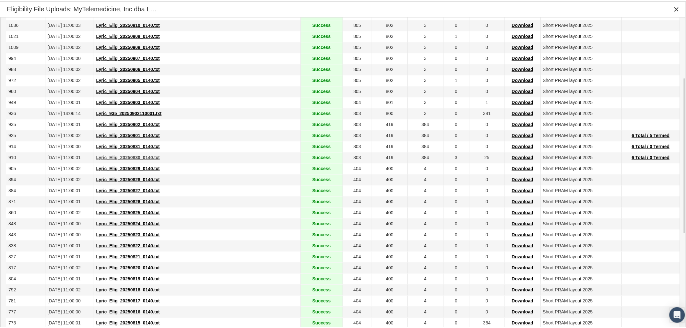
click at [137, 156] on span "Lyric_Elig_20250830_0140.txt" at bounding box center [128, 156] width 64 height 5
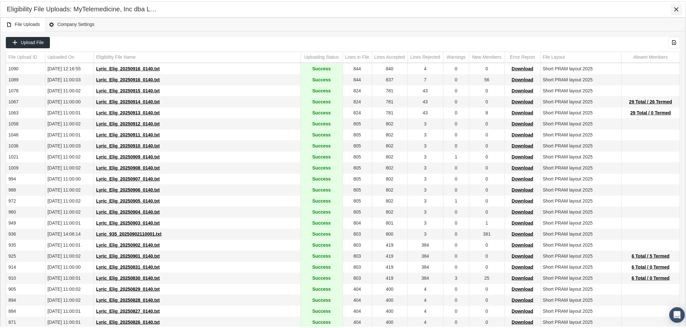
click at [673, 6] on icon "Close" at bounding box center [676, 8] width 6 height 6
